Goal: Task Accomplishment & Management: Use online tool/utility

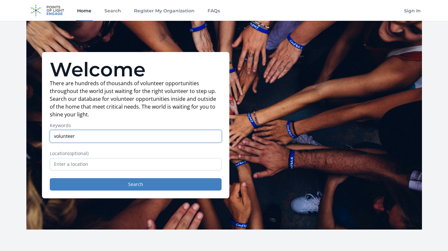
type input "volunteer"
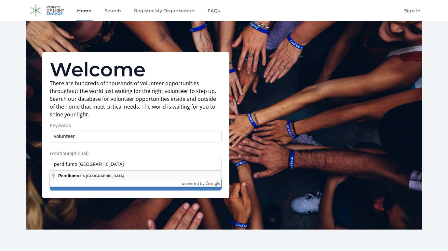
type input "Perdifumo, [GEOGRAPHIC_DATA], [GEOGRAPHIC_DATA]"
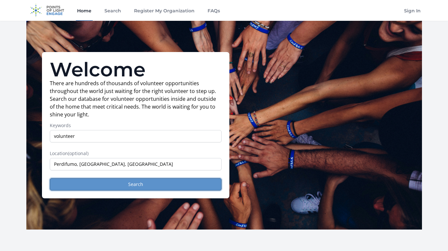
click at [107, 186] on button "Search" at bounding box center [136, 184] width 172 height 12
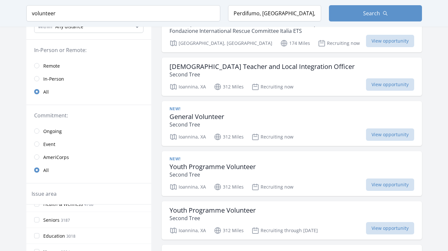
scroll to position [26, 0]
click at [38, 217] on input "Seniors 3187" at bounding box center [36, 217] width 5 height 5
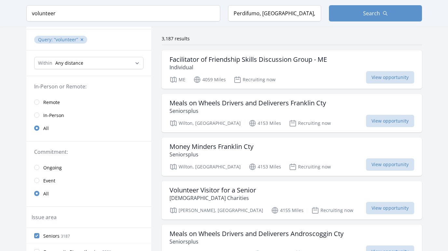
scroll to position [0, 0]
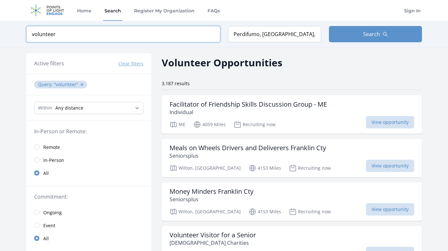
click at [72, 37] on input "volunteer" at bounding box center [123, 34] width 194 height 16
type input "v"
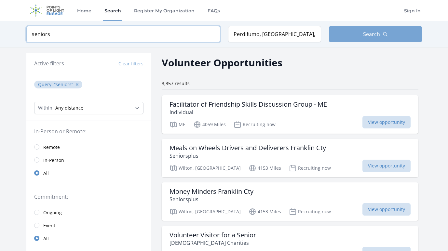
type input "seniors"
click at [371, 34] on span "Search" at bounding box center [371, 34] width 17 height 8
